Goal: Information Seeking & Learning: Learn about a topic

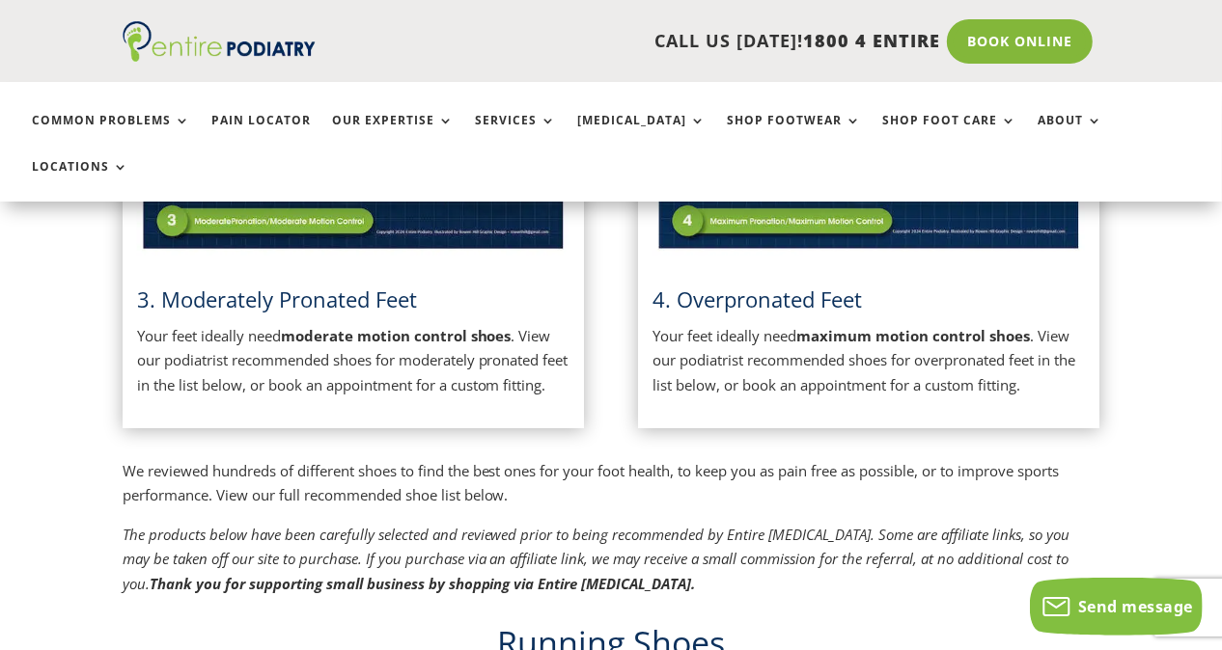
scroll to position [1180, 0]
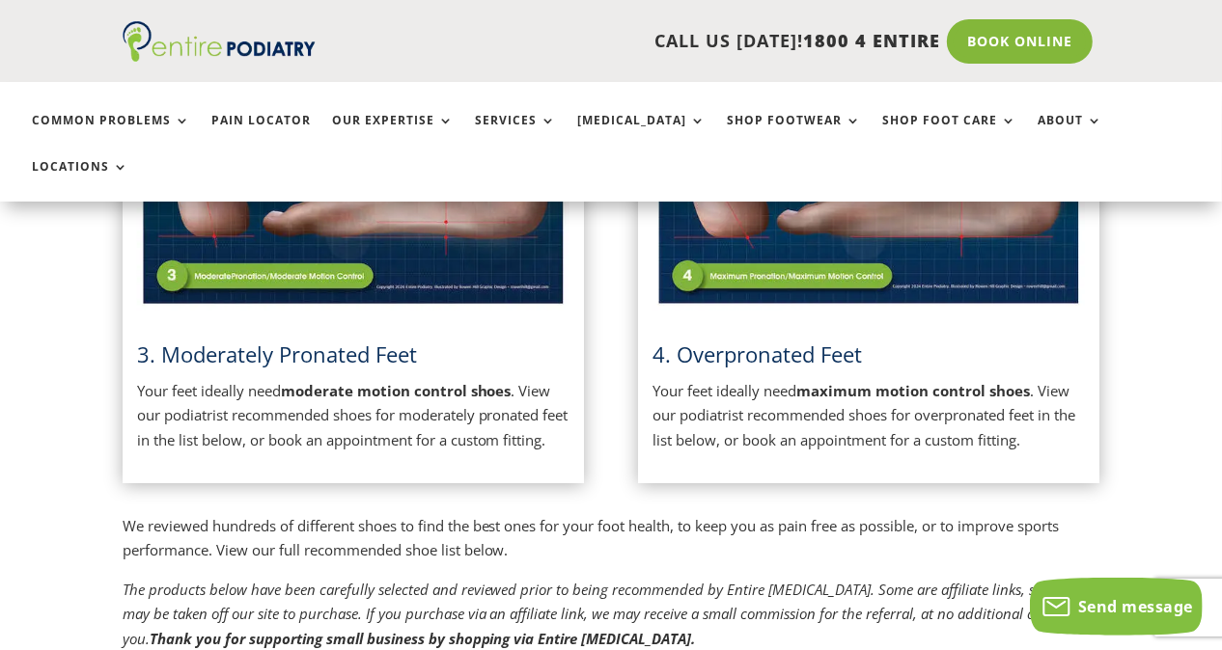
click at [773, 340] on span "4. Overpronated Feet" at bounding box center [756, 354] width 209 height 29
click at [853, 397] on p "Your feet ideally need maximum motion control shoes . View our podiatrist recom…" at bounding box center [868, 416] width 433 height 74
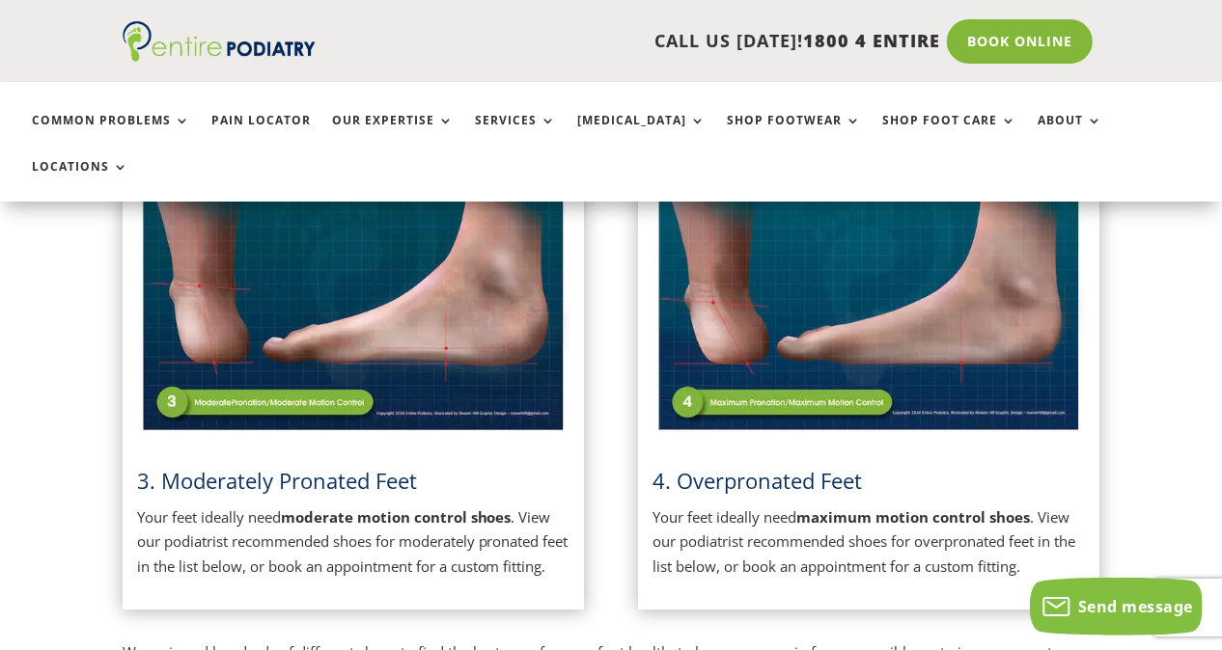
scroll to position [1051, 0]
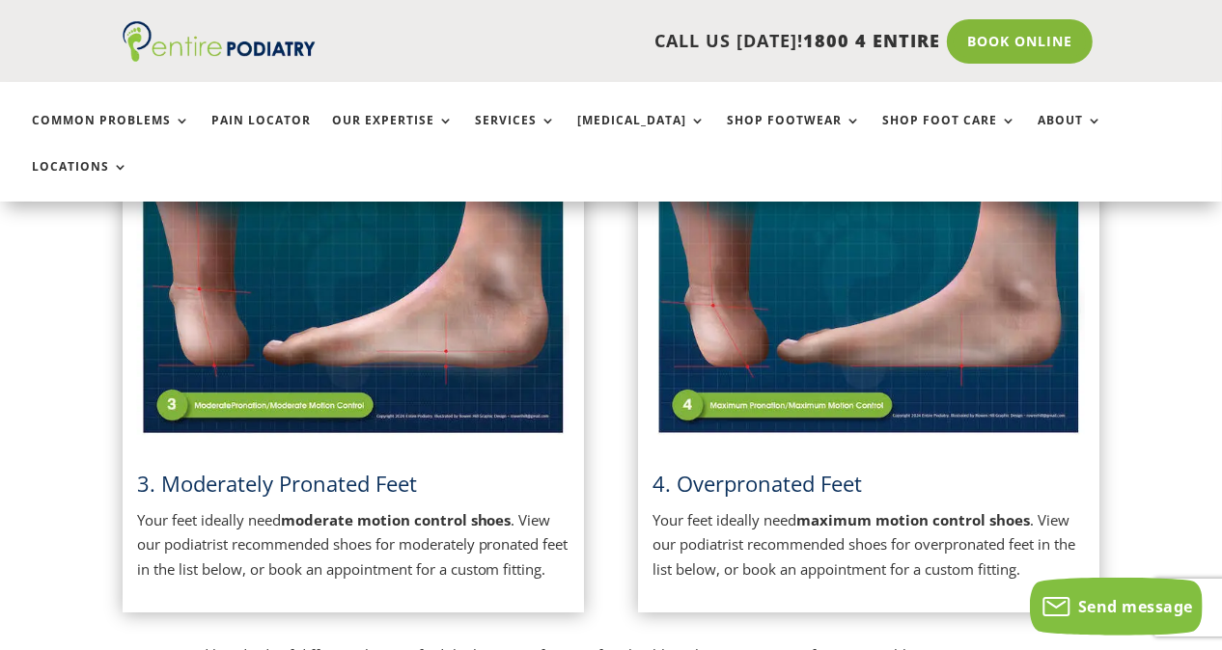
click at [800, 252] on img at bounding box center [868, 287] width 433 height 305
click at [854, 283] on img at bounding box center [868, 287] width 433 height 305
click at [886, 469] on h3 "4. Overpronated Feet" at bounding box center [868, 489] width 433 height 40
click at [792, 469] on span "4. Overpronated Feet" at bounding box center [756, 483] width 209 height 29
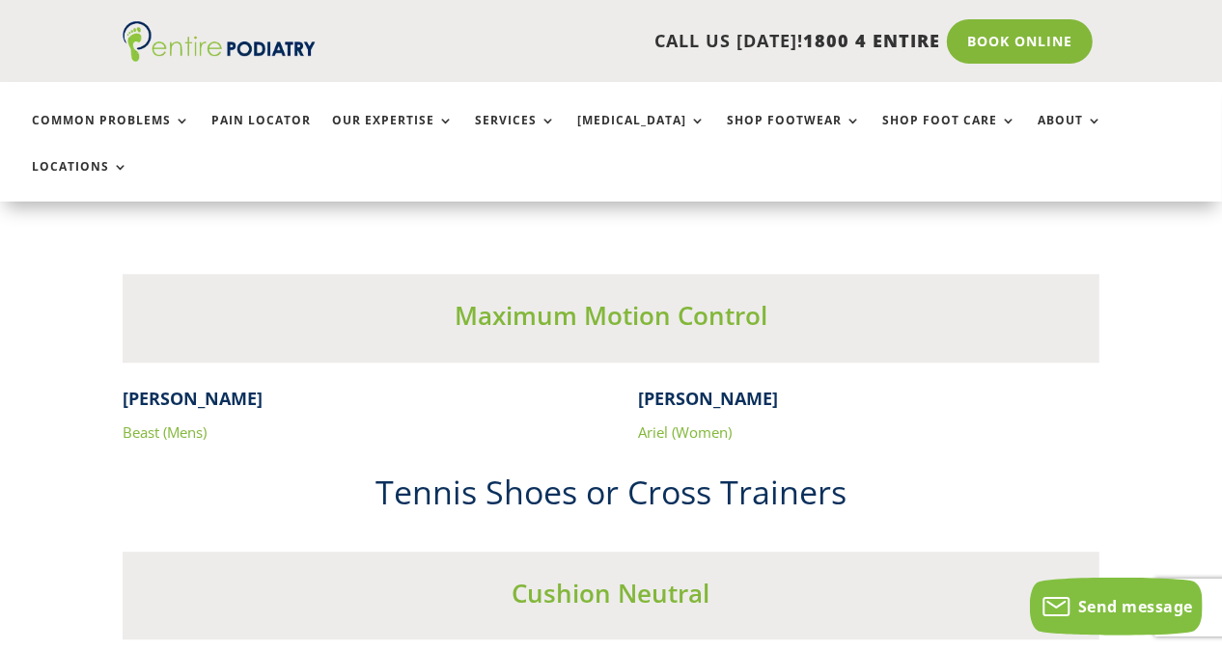
scroll to position [3516, 0]
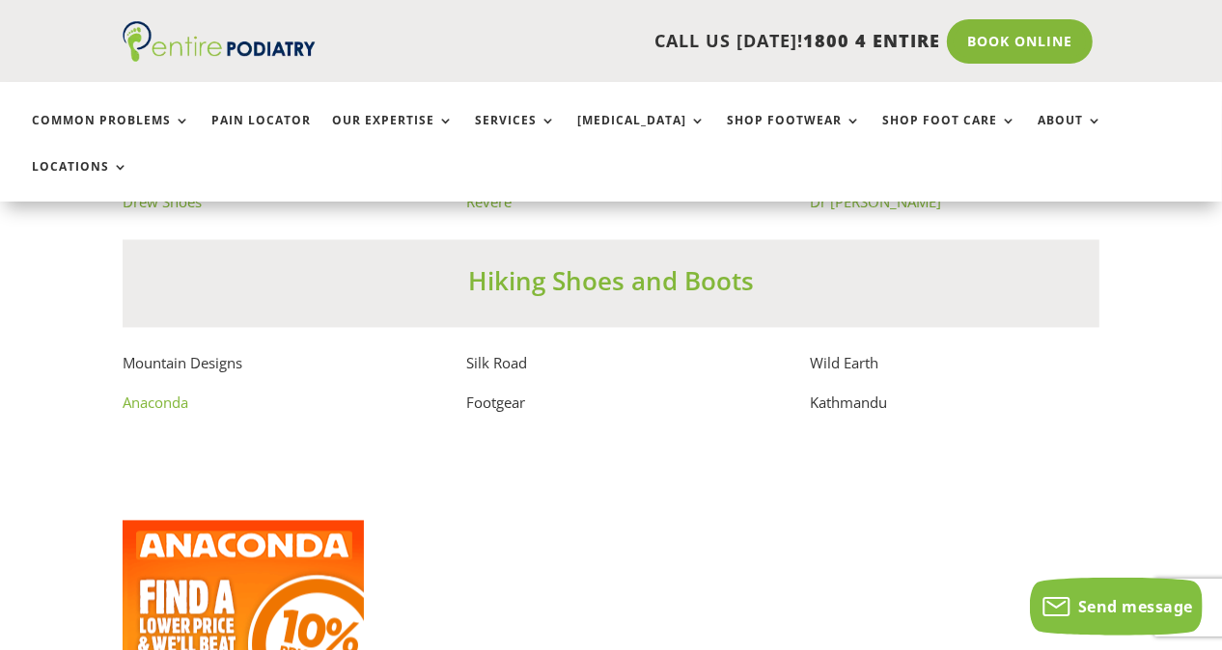
scroll to position [12808, 0]
